Goal: Navigation & Orientation: Locate item on page

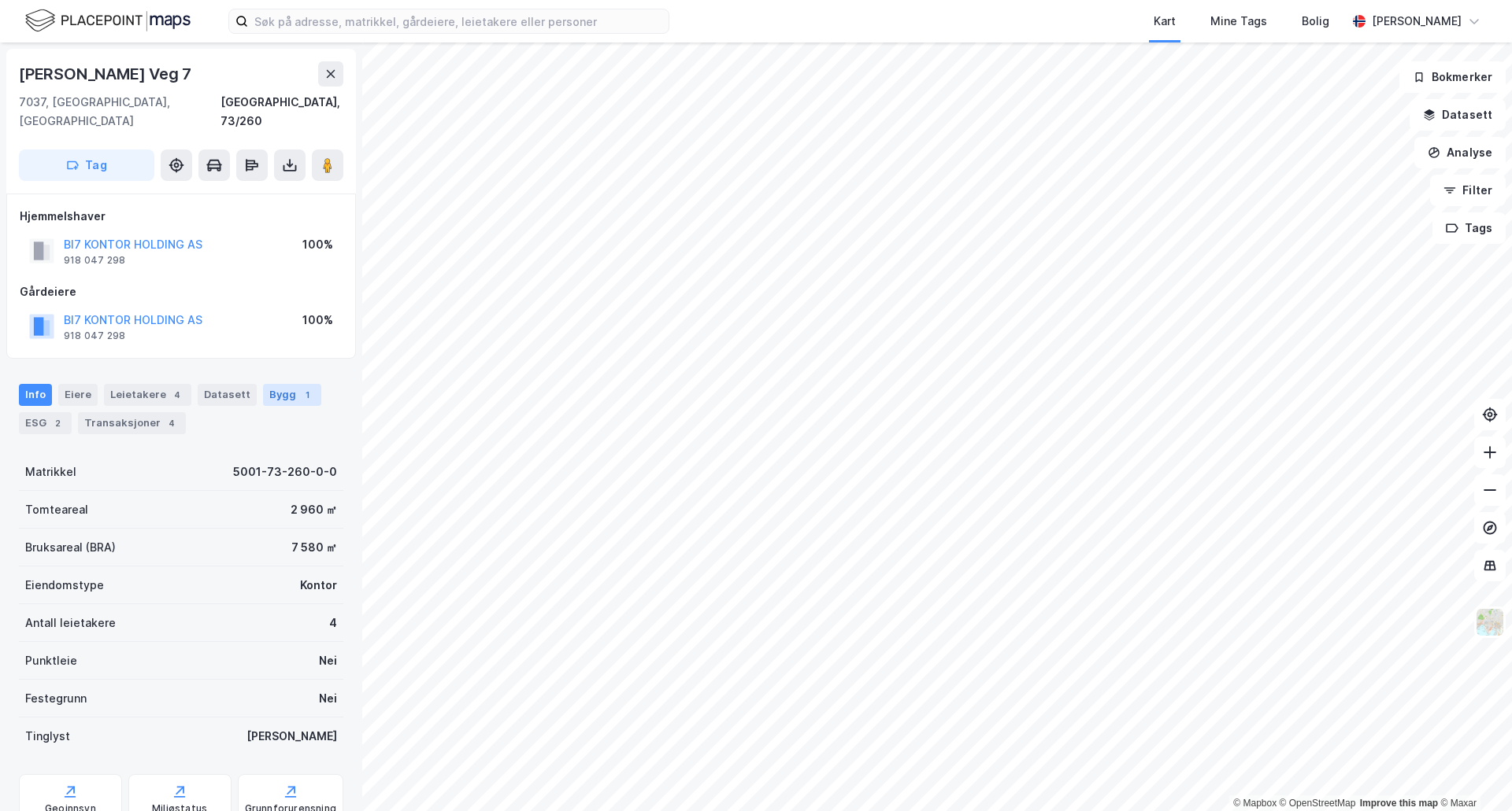
click at [263, 384] on div "Bygg 1" at bounding box center [292, 395] width 58 height 22
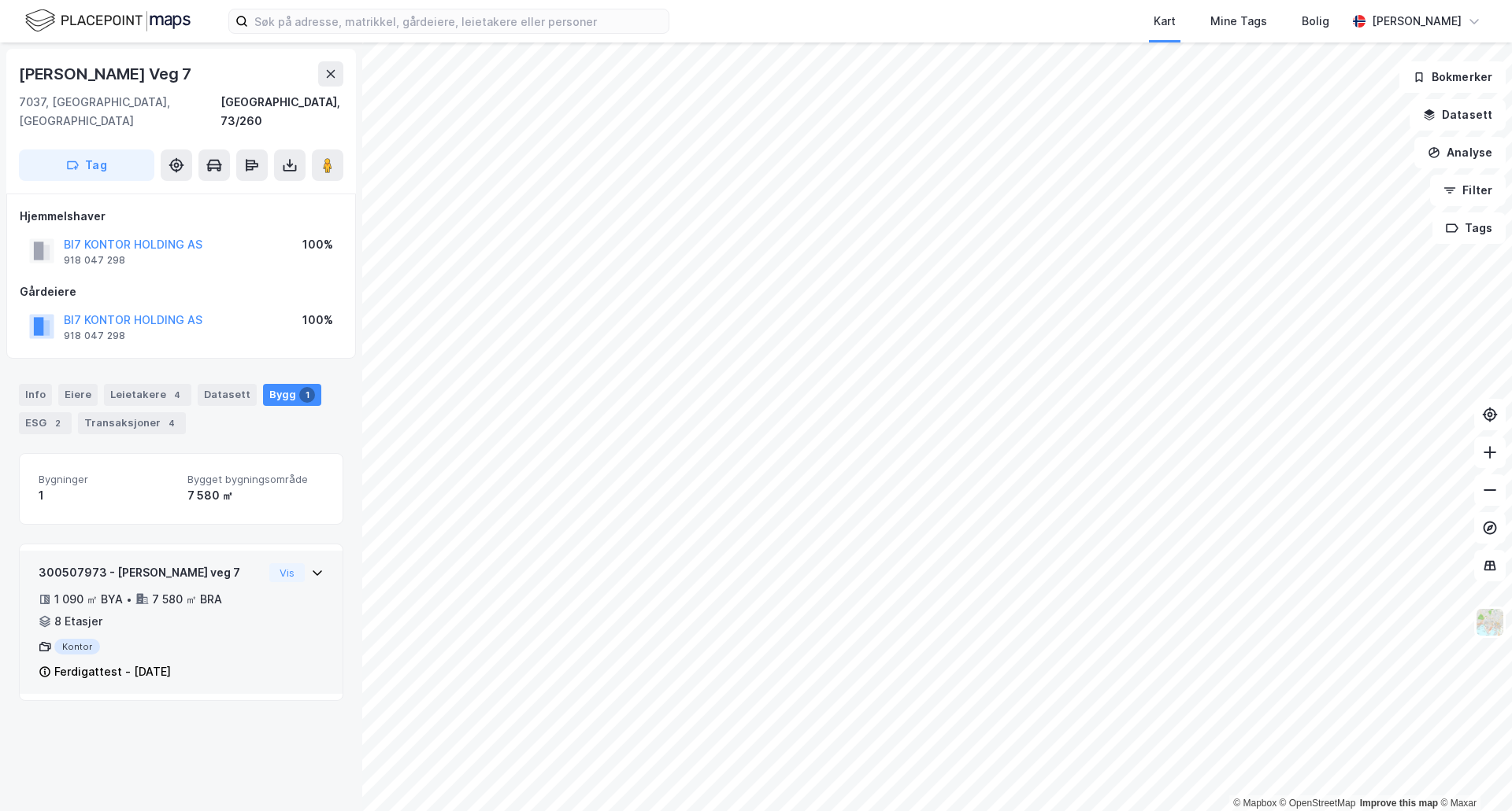
click at [293, 564] on div "Vis" at bounding box center [296, 573] width 54 height 19
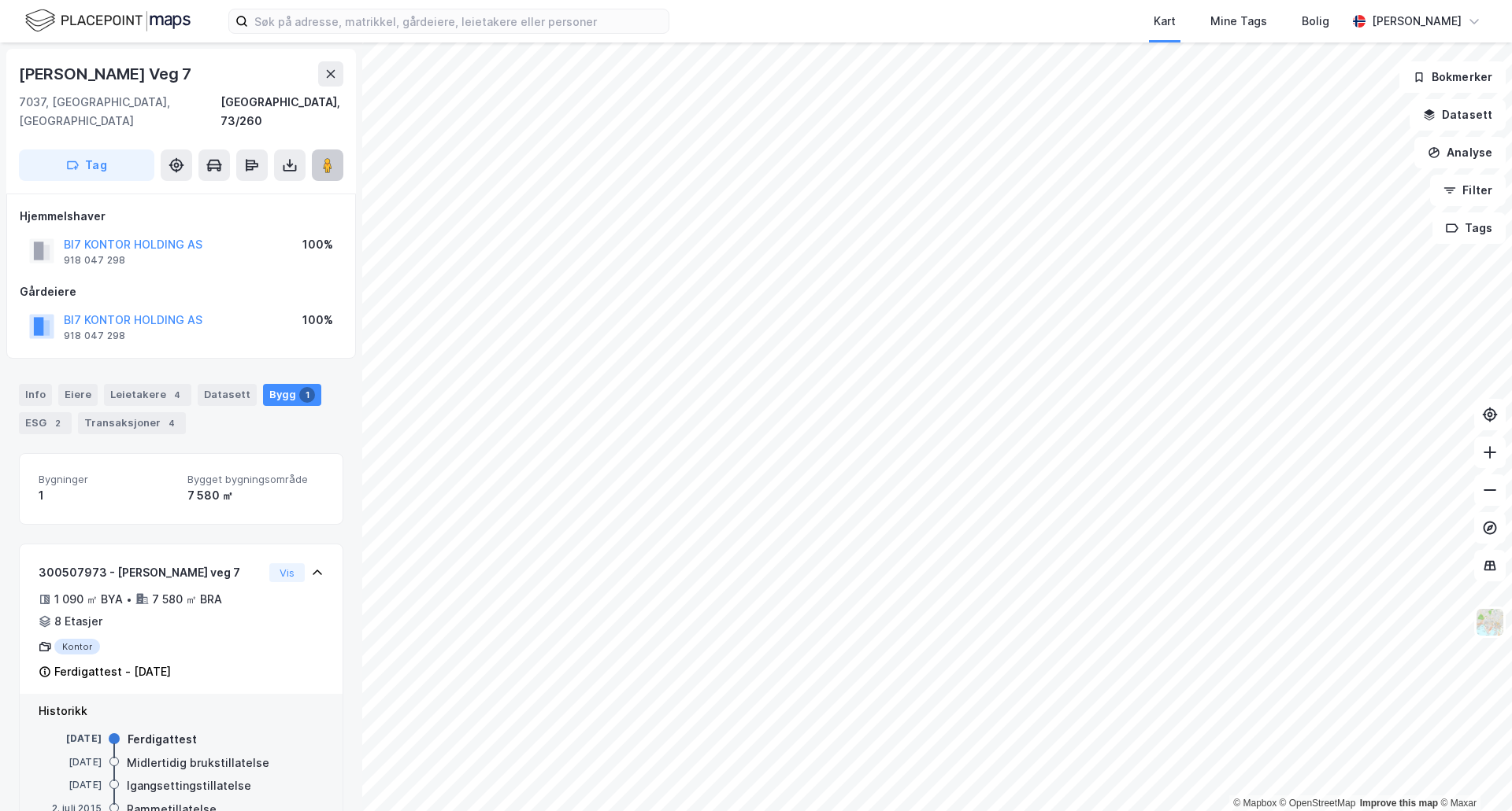
click at [321, 157] on icon at bounding box center [327, 165] width 15 height 15
